Goal: Find contact information: Find contact information

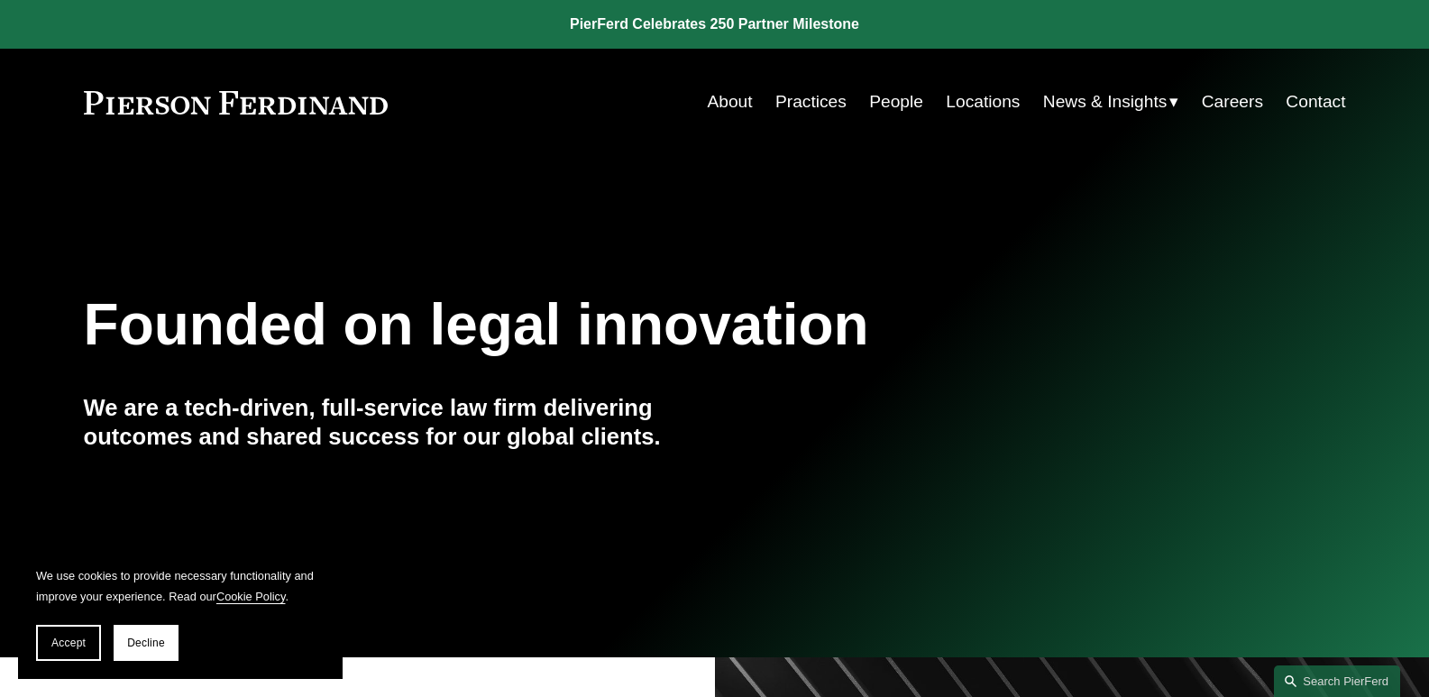
click at [724, 105] on link "About" at bounding box center [729, 102] width 45 height 34
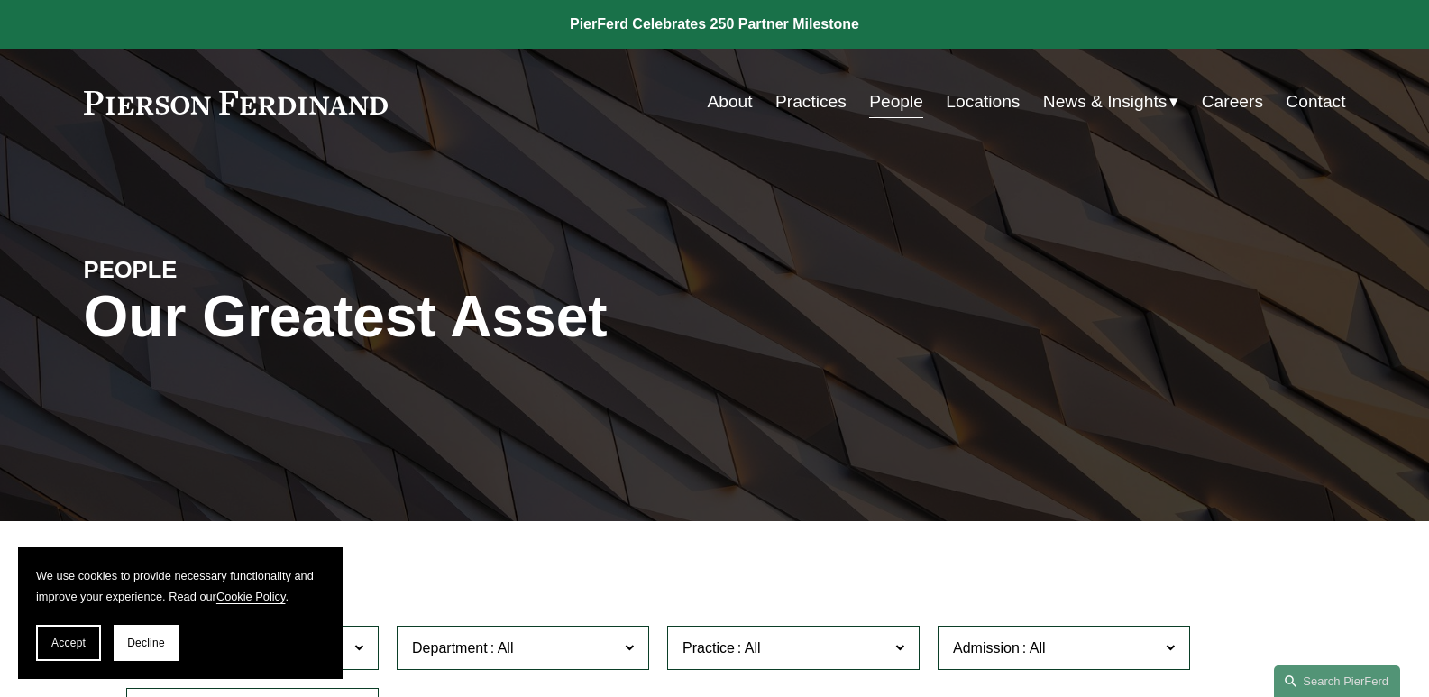
click at [52, 643] on span "Accept" at bounding box center [68, 643] width 34 height 13
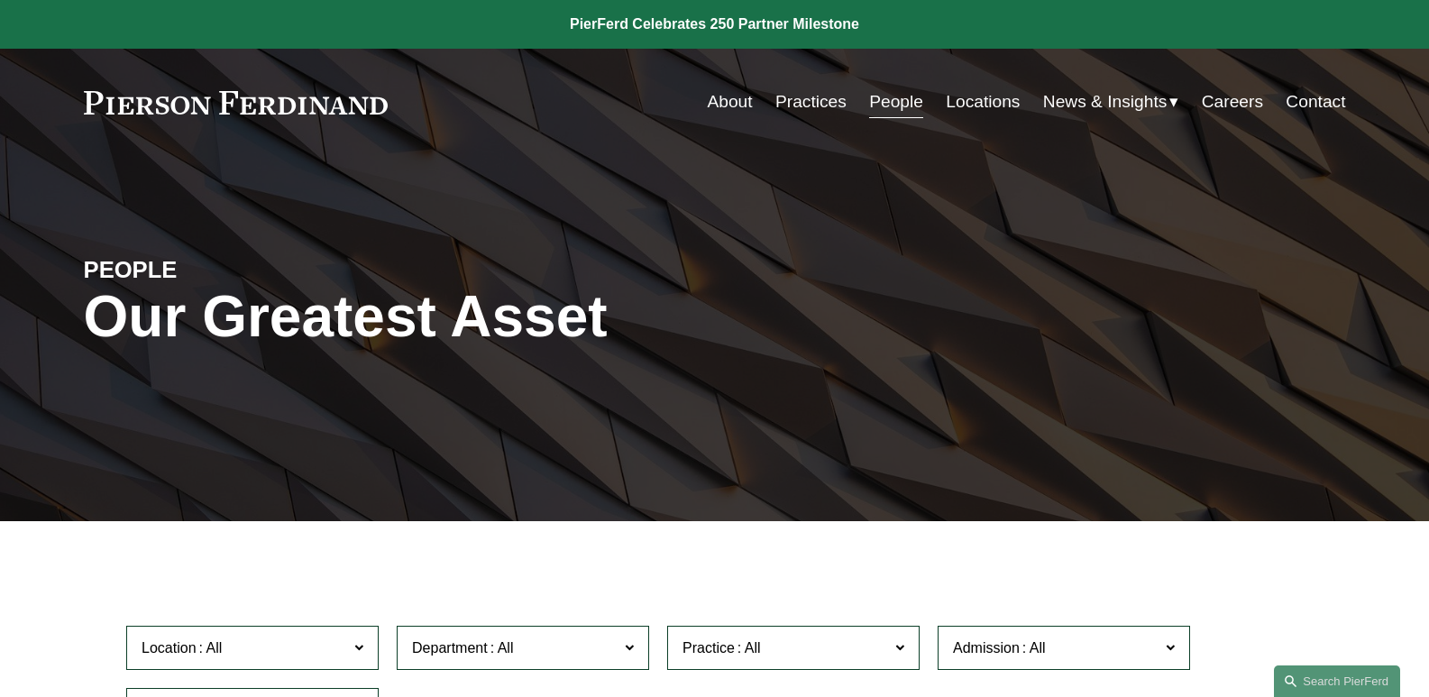
scroll to position [180, 0]
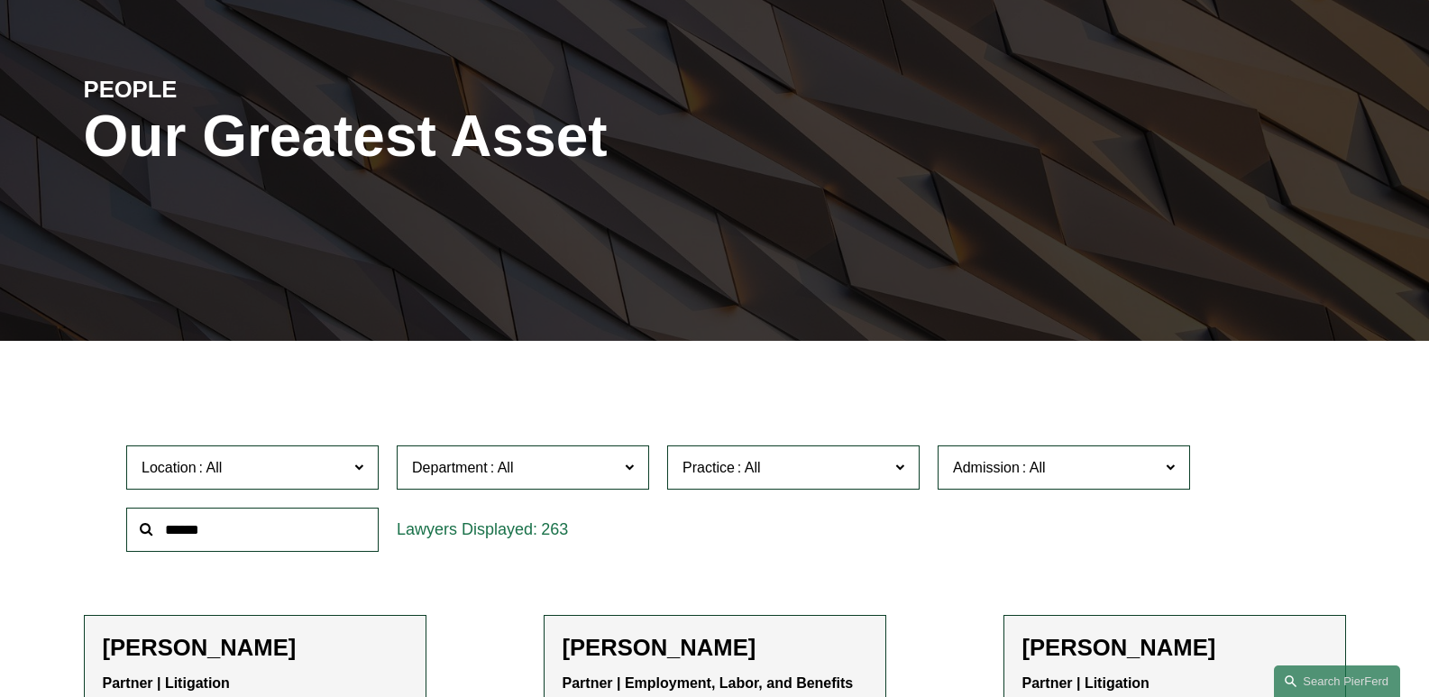
click at [201, 532] on input "text" at bounding box center [252, 530] width 252 height 44
type input "*"
type input "*******"
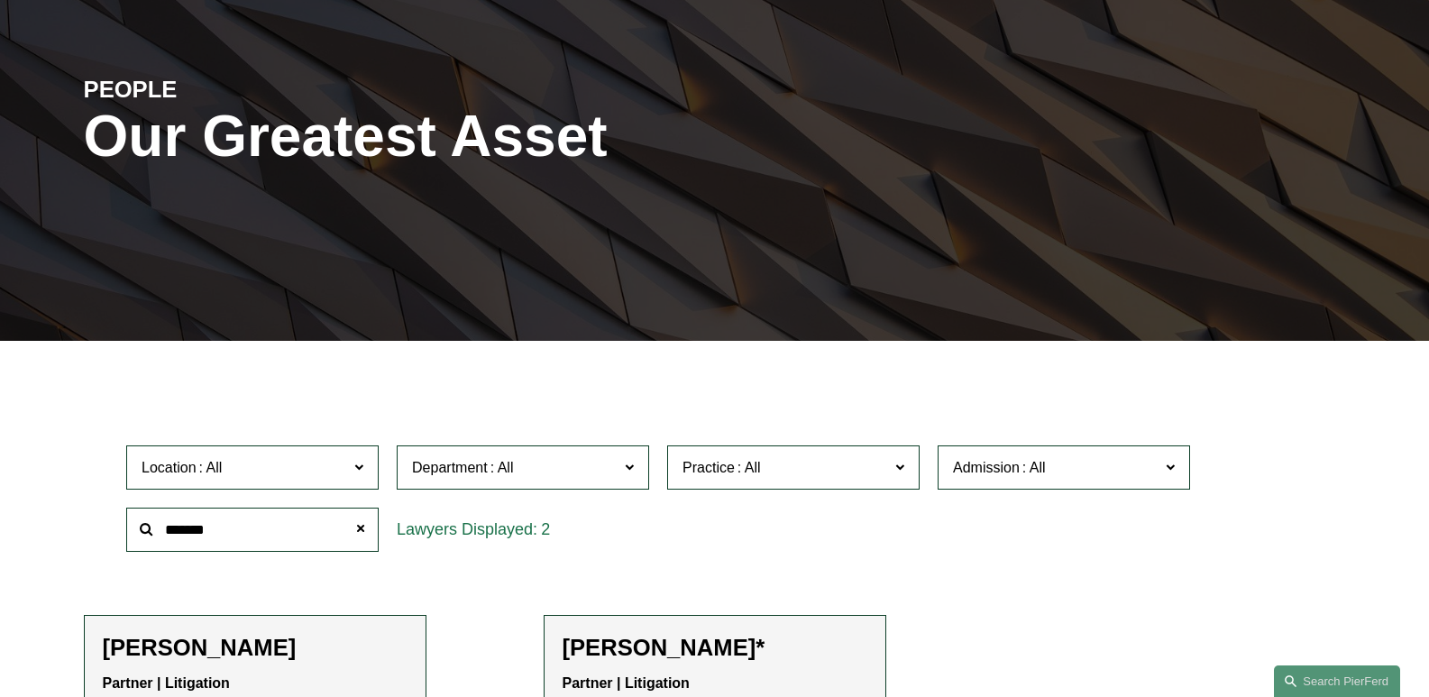
scroll to position [361, 0]
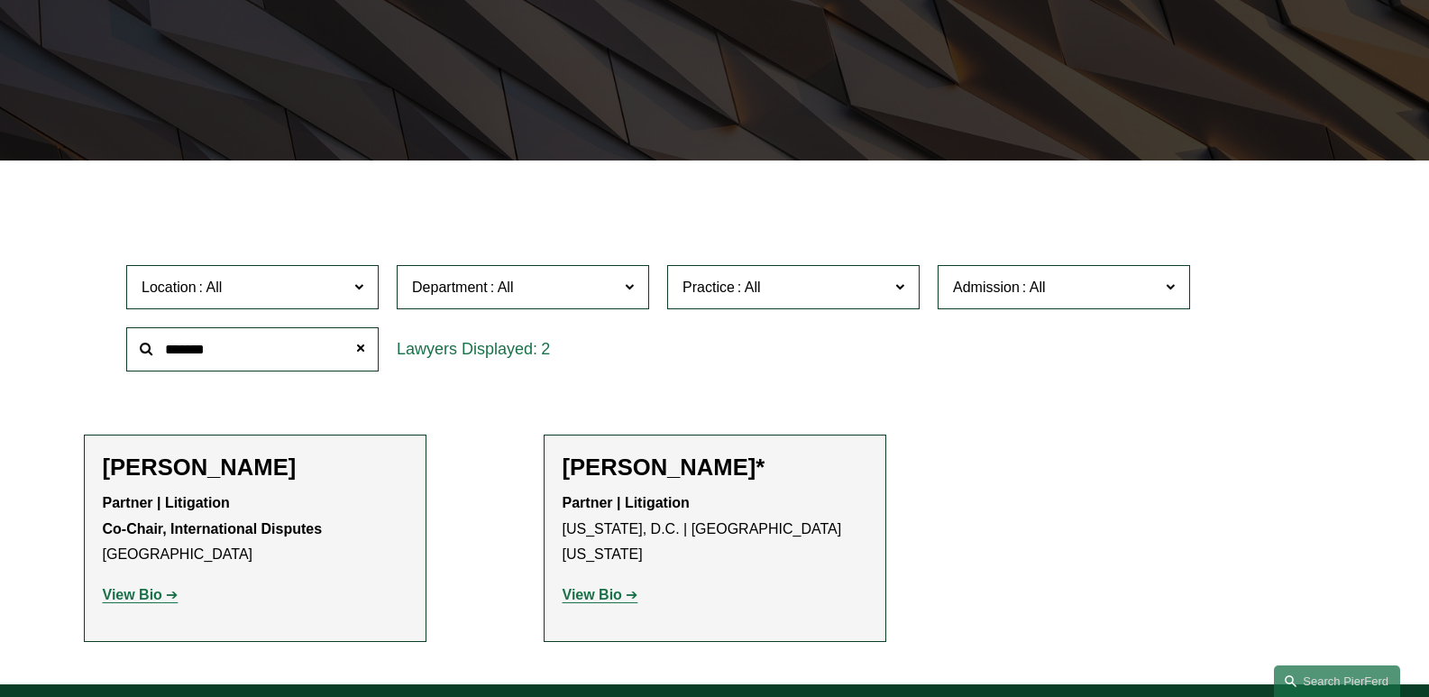
click at [164, 602] on link "View Bio" at bounding box center [141, 594] width 76 height 15
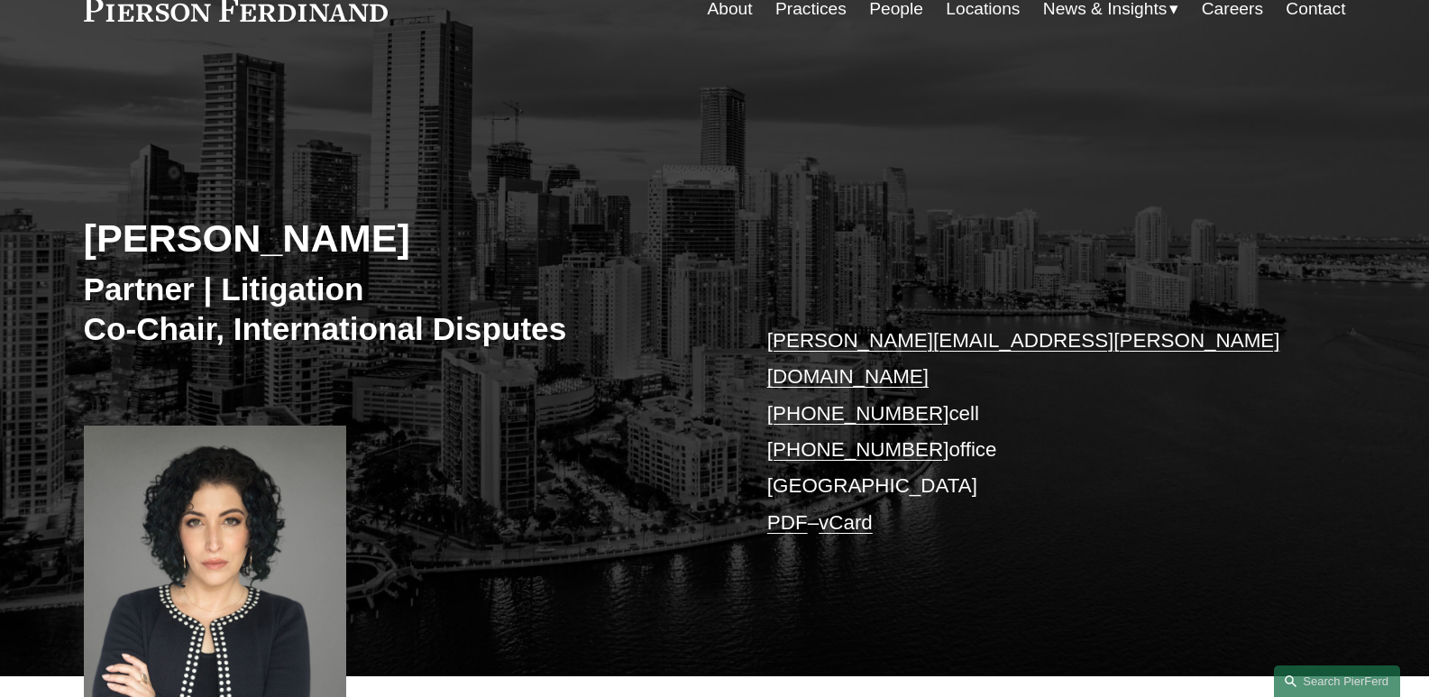
scroll to position [180, 0]
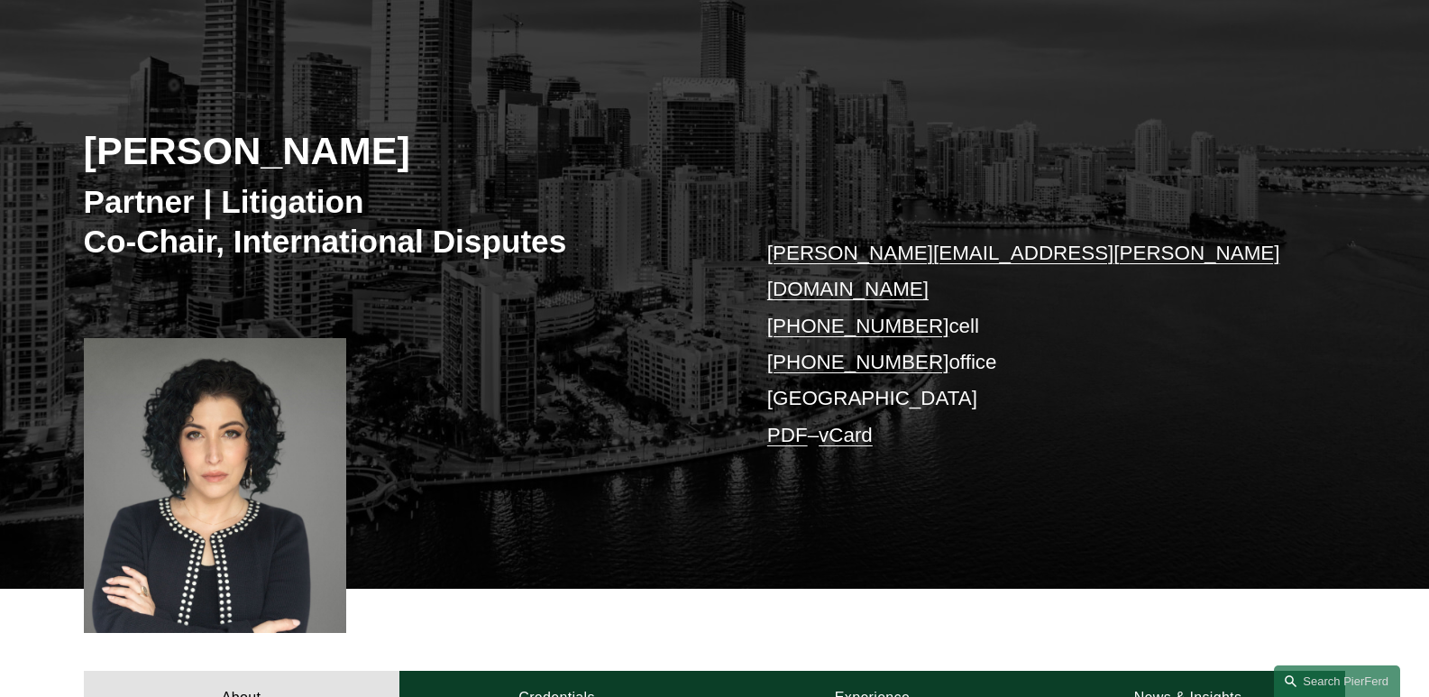
click at [848, 251] on link "tiffany.compres@pierferd.com" at bounding box center [1023, 271] width 513 height 59
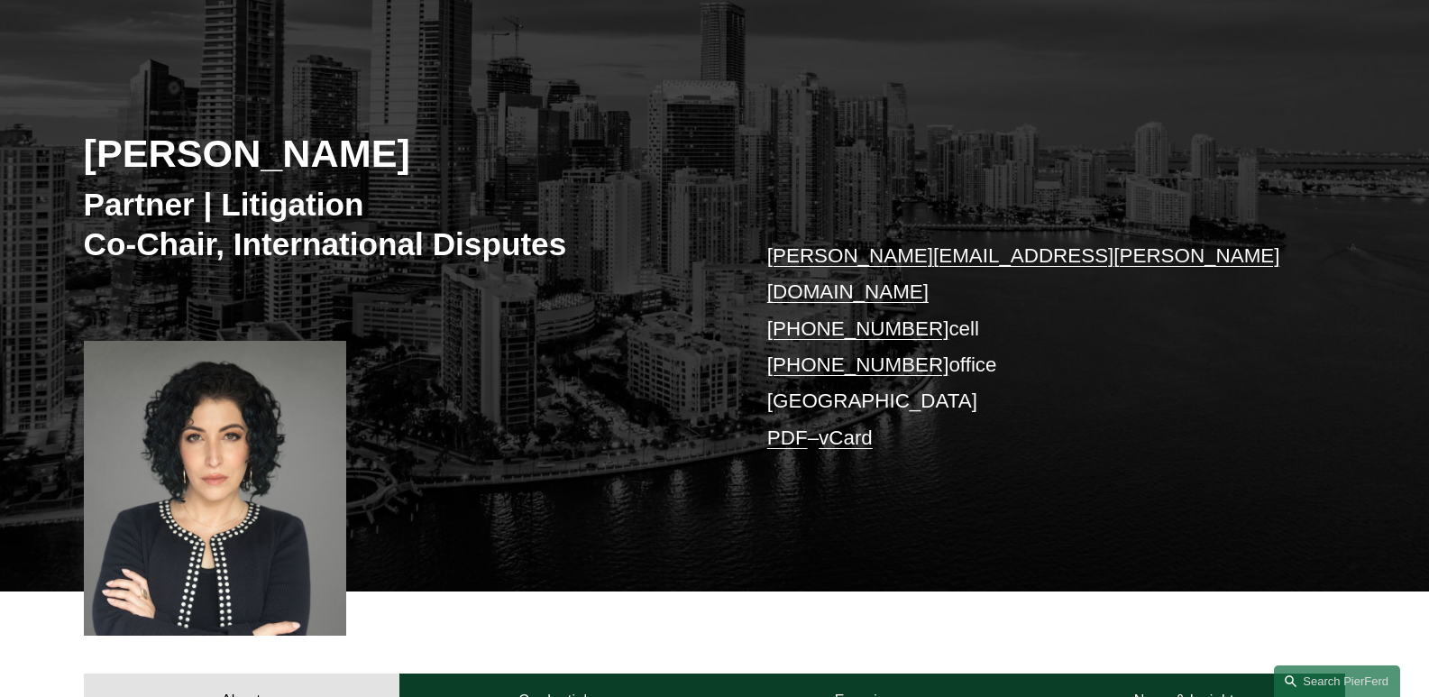
scroll to position [0, 0]
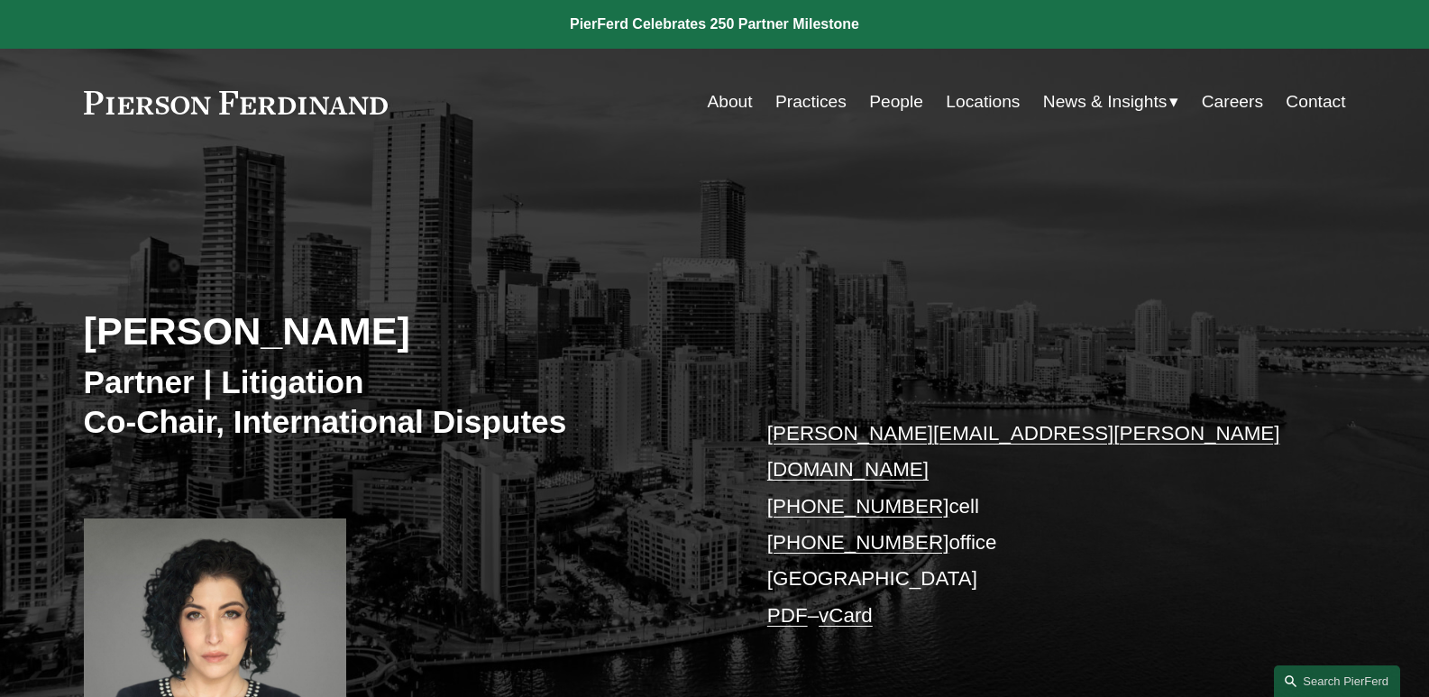
click at [895, 95] on link "People" at bounding box center [896, 102] width 54 height 34
